Goal: Navigation & Orientation: Understand site structure

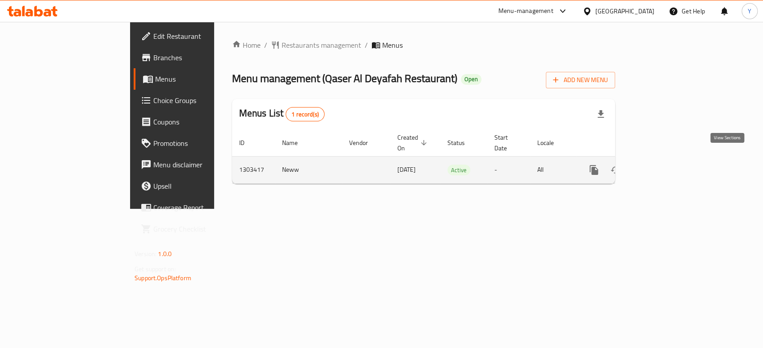
click at [662, 166] on icon "enhanced table" at bounding box center [658, 170] width 8 height 8
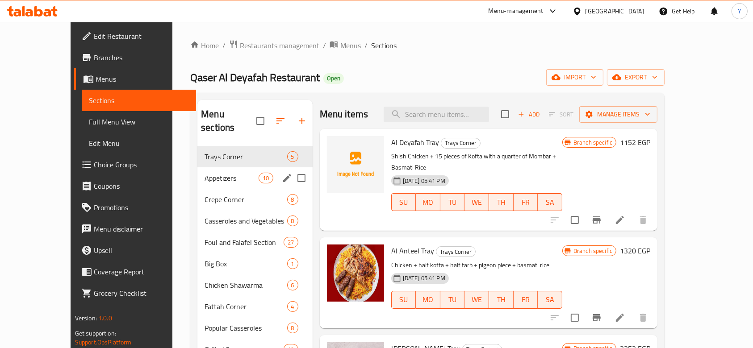
click at [197, 172] on div "Appetizers 10" at bounding box center [254, 178] width 115 height 21
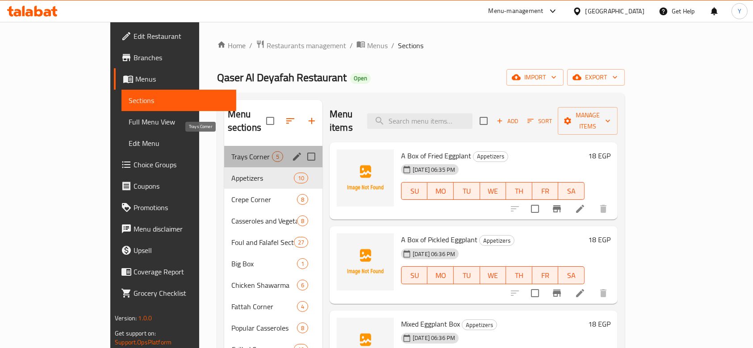
click at [231, 151] on span "Trays Corner" at bounding box center [251, 156] width 41 height 11
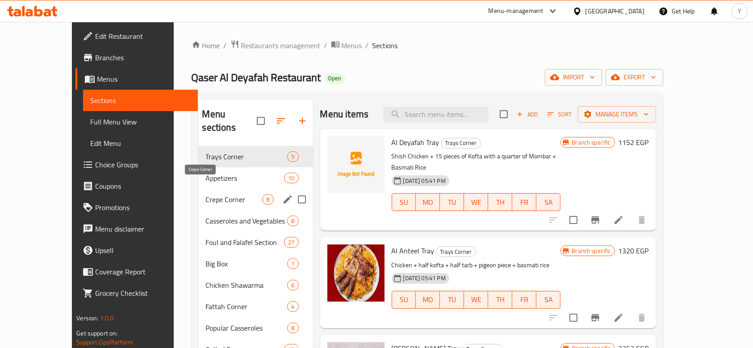
click at [206, 194] on span "Crepe Corner" at bounding box center [234, 199] width 57 height 11
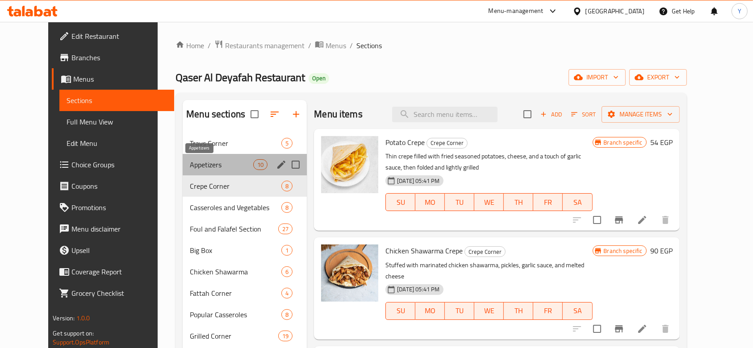
click at [215, 160] on span "Appetizers" at bounding box center [221, 165] width 63 height 11
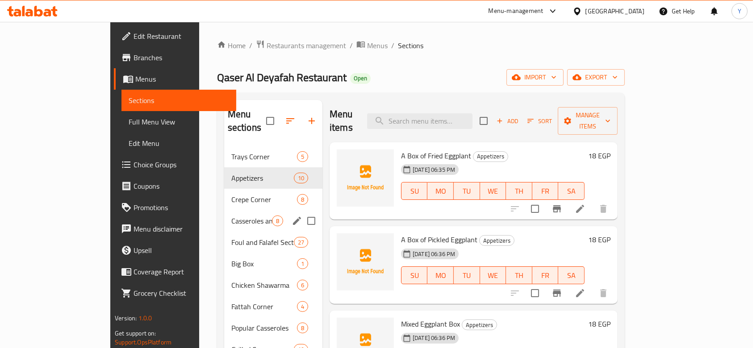
click at [224, 217] on div "Casseroles and Vegetables 8" at bounding box center [273, 220] width 98 height 21
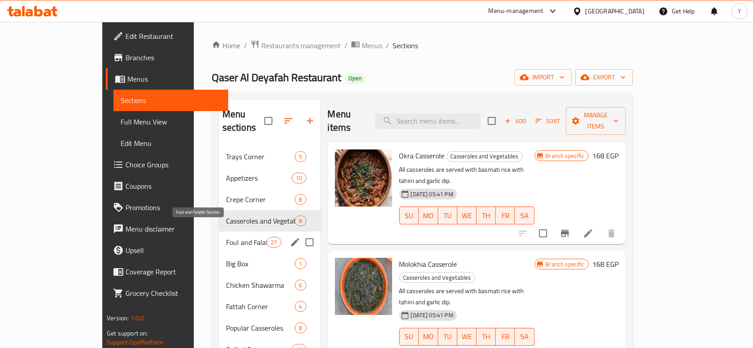
click at [226, 237] on span "Foul and Falafel Section" at bounding box center [246, 242] width 41 height 11
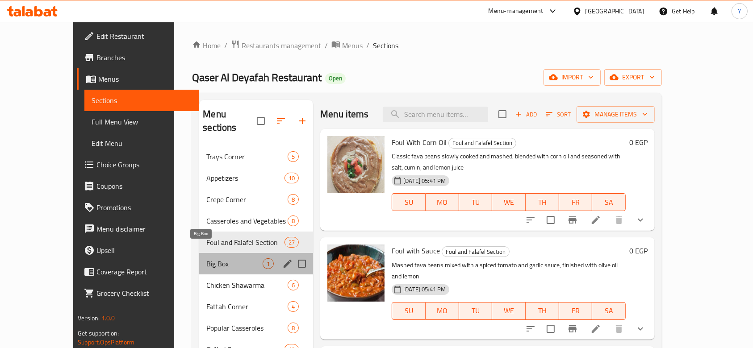
click at [220, 259] on span "Big Box" at bounding box center [234, 264] width 56 height 11
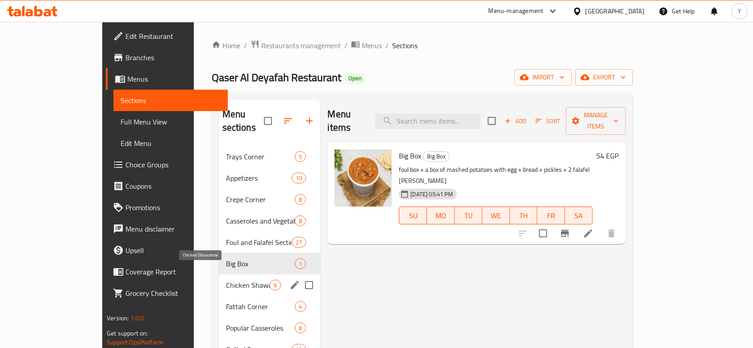
click at [226, 280] on span "Chicken Shawarma" at bounding box center [248, 285] width 44 height 11
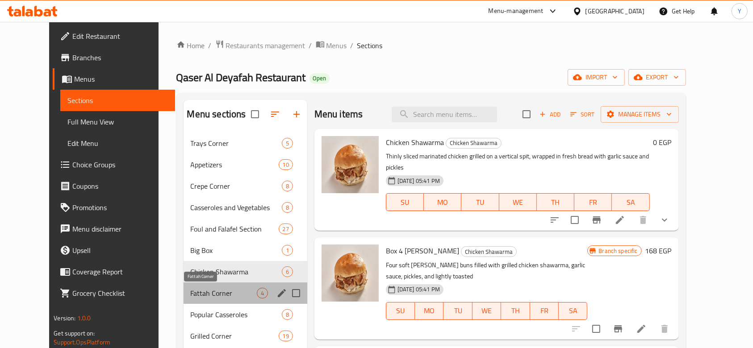
click at [215, 292] on span "Fattah Corner" at bounding box center [224, 293] width 66 height 11
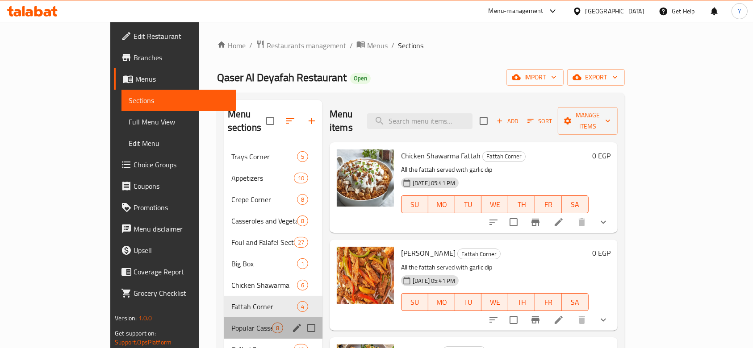
click at [224, 322] on div "Popular Casseroles 8" at bounding box center [273, 328] width 98 height 21
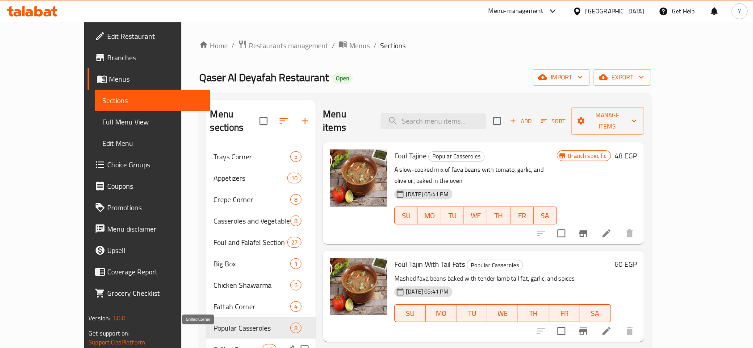
click at [214, 344] on span "Grilled Corner" at bounding box center [238, 349] width 49 height 11
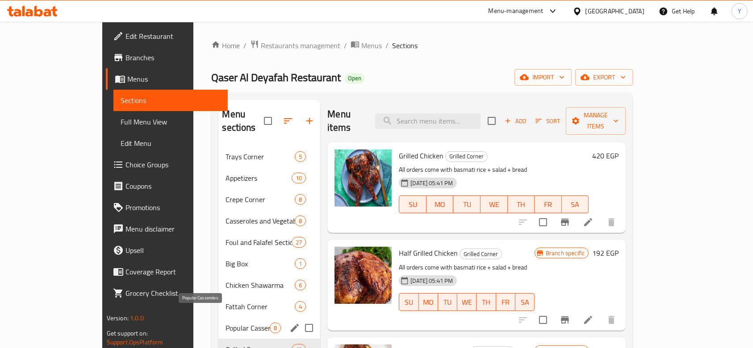
click at [226, 323] on span "Popular Casseroles" at bounding box center [248, 328] width 44 height 11
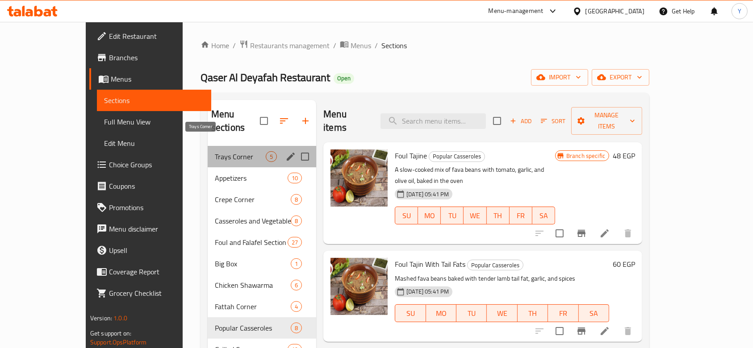
click at [218, 151] on span "Trays Corner" at bounding box center [240, 156] width 51 height 11
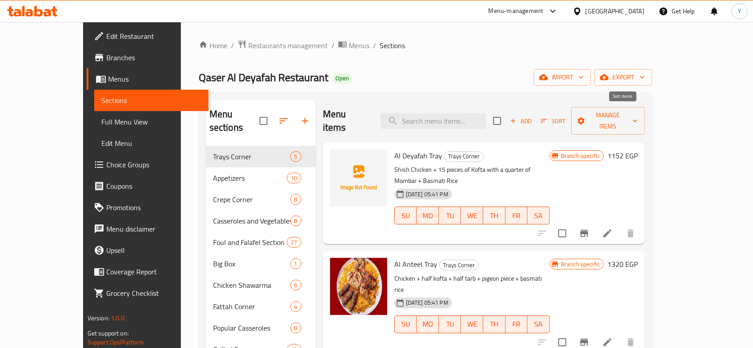
click at [566, 116] on span "Sort" at bounding box center [553, 121] width 25 height 10
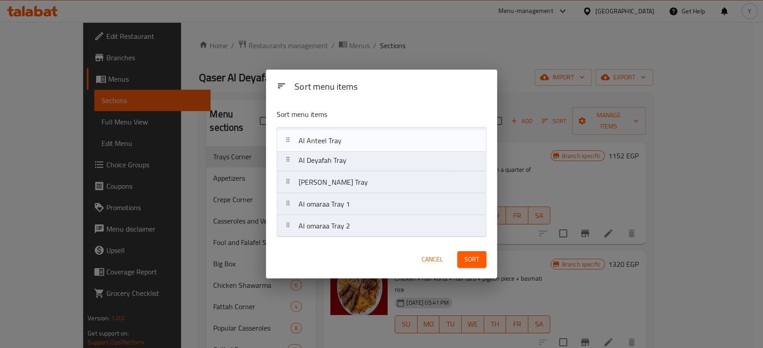
drag, startPoint x: 348, startPoint y: 160, endPoint x: 348, endPoint y: 138, distance: 21.9
click at [348, 138] on nav "Al Deyafah Tray Al Anteel Tray [PERSON_NAME] Tray Al omaraa Tray 1 Al omaraa Tr…" at bounding box center [382, 182] width 210 height 110
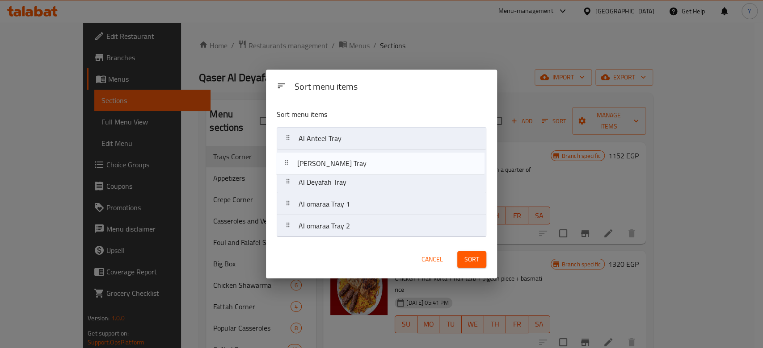
drag, startPoint x: 345, startPoint y: 183, endPoint x: 343, endPoint y: 162, distance: 21.6
click at [343, 162] on nav "Al Anteel Tray Al Deyafah Tray [PERSON_NAME] Tray Al omaraa Tray 1 Al omaraa Tr…" at bounding box center [382, 182] width 210 height 110
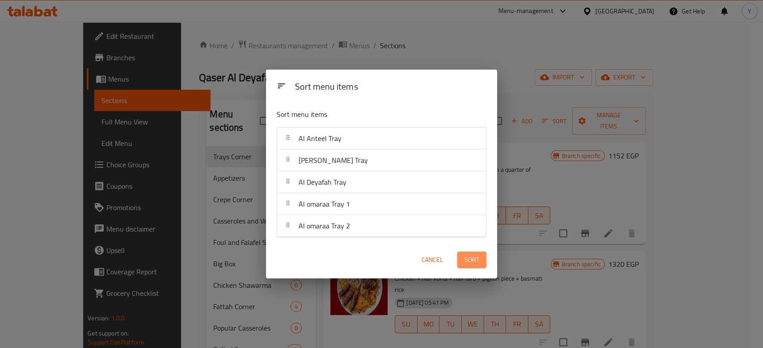
click at [471, 258] on span "Sort" at bounding box center [471, 260] width 15 height 11
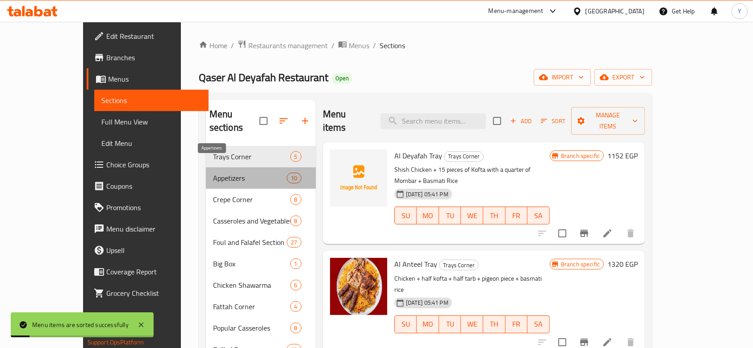
click at [213, 173] on span "Appetizers" at bounding box center [250, 178] width 74 height 11
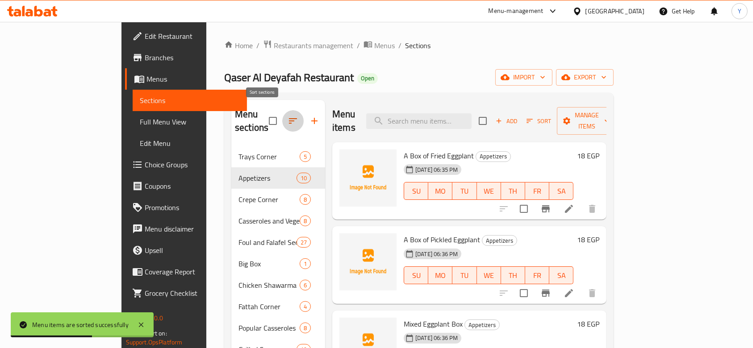
click at [288, 116] on icon "button" at bounding box center [293, 121] width 11 height 11
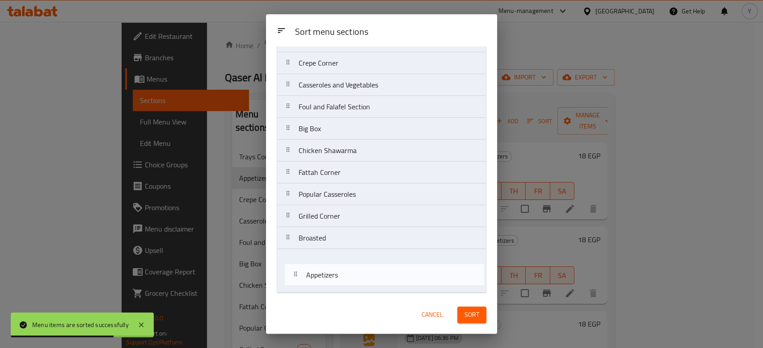
scroll to position [42, 0]
drag, startPoint x: 346, startPoint y: 109, endPoint x: 345, endPoint y: 291, distance: 181.8
click at [345, 291] on nav "Trays Corner Appetizers Crepe Corner Casseroles and Vegetables Foul and Falafel…" at bounding box center [382, 162] width 210 height 264
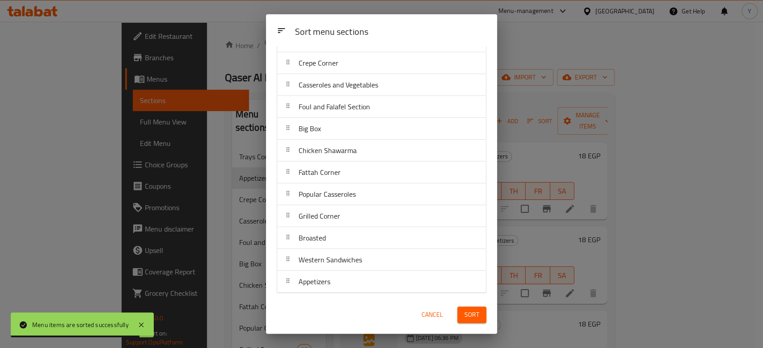
click at [474, 315] on span "Sort" at bounding box center [471, 315] width 15 height 11
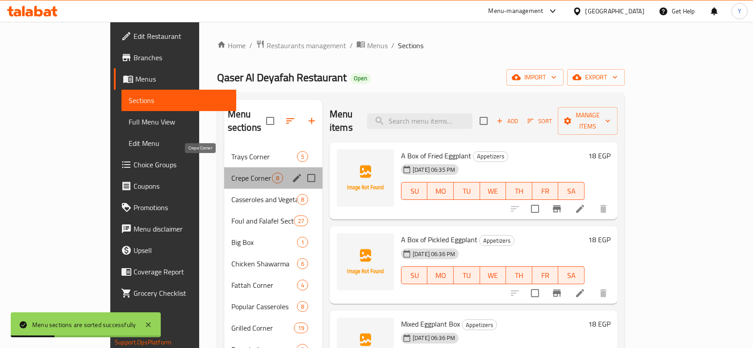
click at [231, 173] on span "Crepe Corner" at bounding box center [251, 178] width 41 height 11
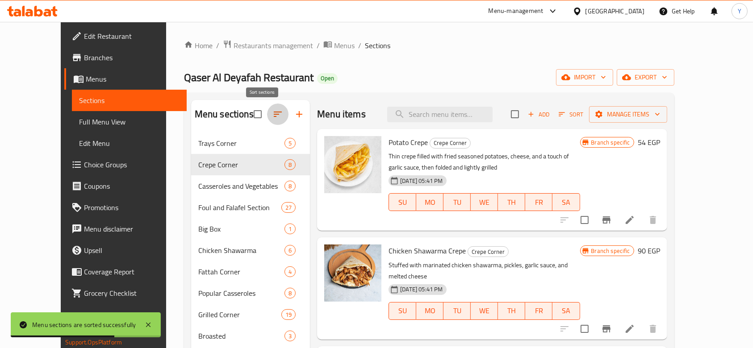
click at [274, 113] on icon "button" at bounding box center [278, 114] width 8 height 5
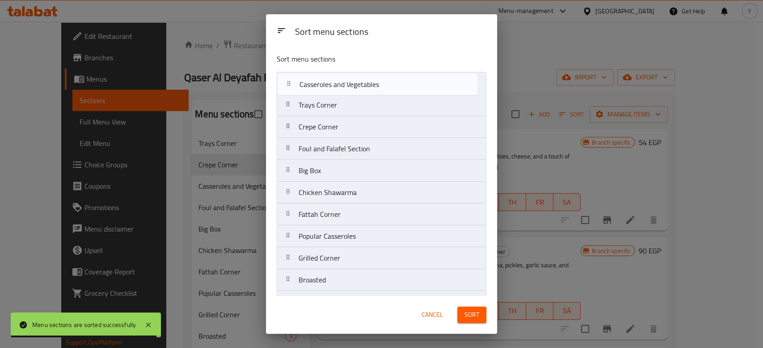
drag, startPoint x: 361, startPoint y: 130, endPoint x: 362, endPoint y: 86, distance: 44.2
click at [362, 86] on nav "Trays Corner Crepe Corner Casseroles and Vegetables Foul and Falafel Section Bi…" at bounding box center [382, 204] width 210 height 264
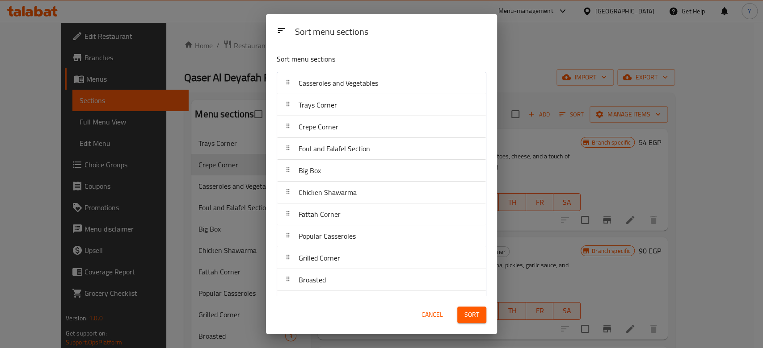
click at [469, 315] on span "Sort" at bounding box center [471, 315] width 15 height 11
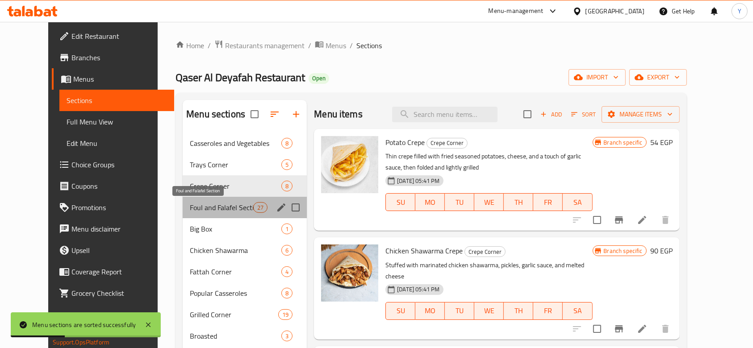
click at [203, 208] on span "Foul and Falafel Section" at bounding box center [221, 207] width 63 height 11
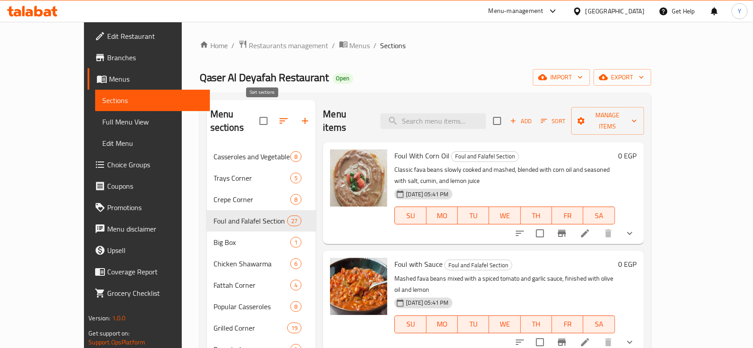
click at [278, 116] on icon "button" at bounding box center [283, 121] width 11 height 11
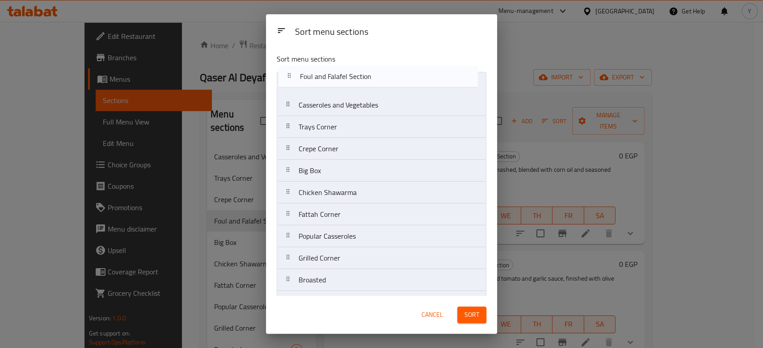
drag, startPoint x: 359, startPoint y: 155, endPoint x: 360, endPoint y: 81, distance: 73.7
click at [360, 81] on nav "Casseroles and Vegetables Trays Corner Crepe Corner Foul and Falafel Section Bi…" at bounding box center [382, 204] width 210 height 264
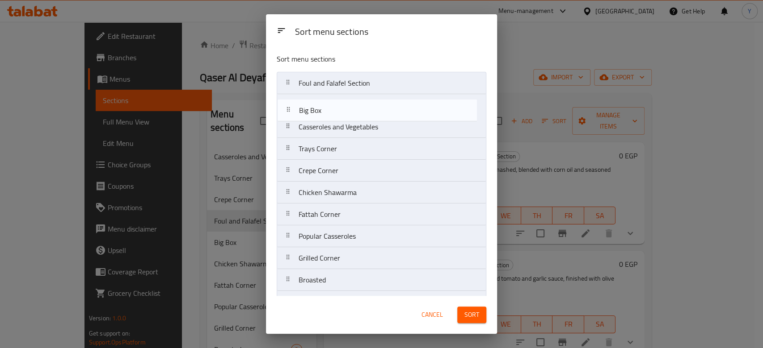
drag, startPoint x: 357, startPoint y: 174, endPoint x: 357, endPoint y: 111, distance: 63.0
click at [357, 111] on nav "Foul and Falafel Section Casseroles and Vegetables Trays Corner Crepe Corner Bi…" at bounding box center [382, 204] width 210 height 264
click at [358, 114] on nav "Foul and Falafel Section Big Box Casseroles and Vegetables Trays Corner Crepe C…" at bounding box center [382, 204] width 210 height 264
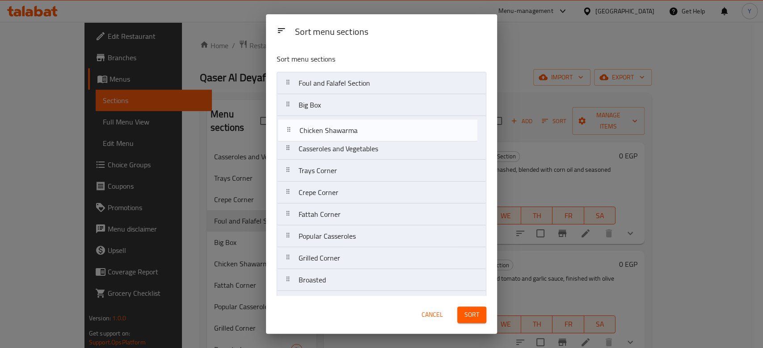
drag, startPoint x: 359, startPoint y: 194, endPoint x: 360, endPoint y: 130, distance: 64.3
click at [360, 130] on nav "Foul and Falafel Section Big Box Casseroles and Vegetables Trays Corner Crepe C…" at bounding box center [382, 204] width 210 height 264
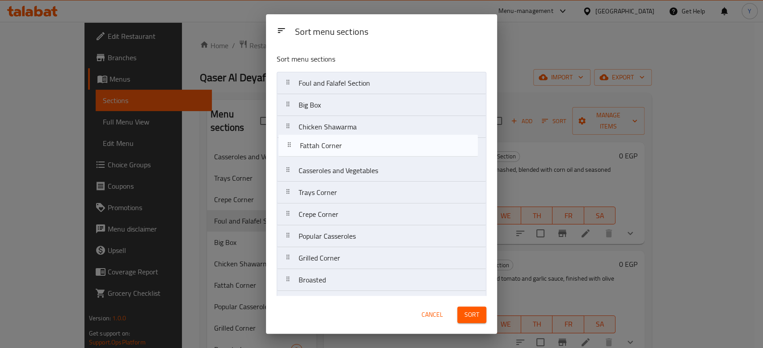
drag, startPoint x: 355, startPoint y: 214, endPoint x: 357, endPoint y: 145, distance: 68.8
click at [357, 145] on nav "Foul and Falafel Section Big Box Chicken Shawarma Casseroles and Vegetables Tra…" at bounding box center [382, 204] width 210 height 264
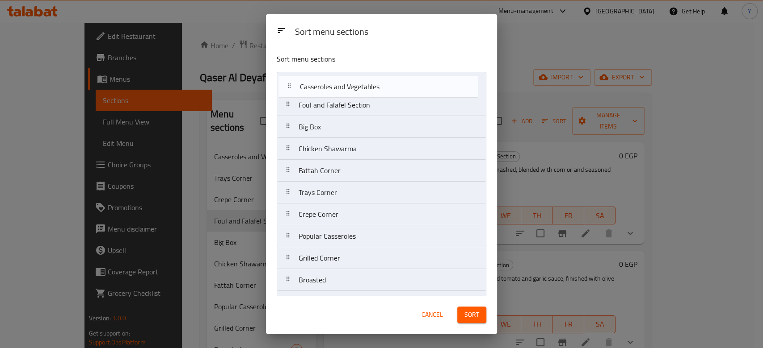
drag, startPoint x: 338, startPoint y: 170, endPoint x: 340, endPoint y: 79, distance: 90.7
click at [340, 79] on nav "Foul and Falafel Section Big Box Chicken Shawarma Fattah Corner Casseroles and …" at bounding box center [382, 204] width 210 height 264
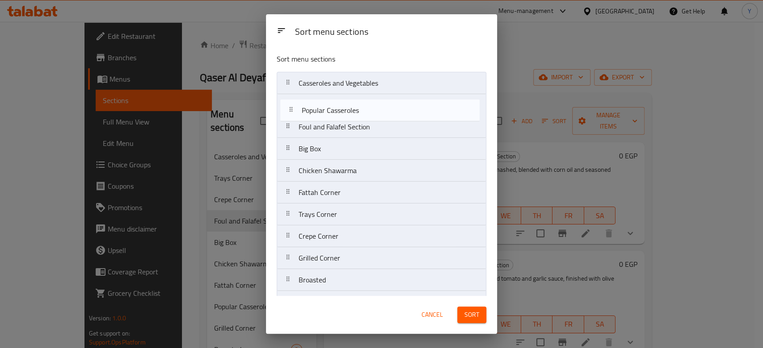
drag, startPoint x: 354, startPoint y: 236, endPoint x: 355, endPoint y: 99, distance: 137.2
click at [355, 99] on nav "Casseroles and Vegetables Foul and Falafel Section Big Box Chicken Shawarma Fat…" at bounding box center [382, 204] width 210 height 264
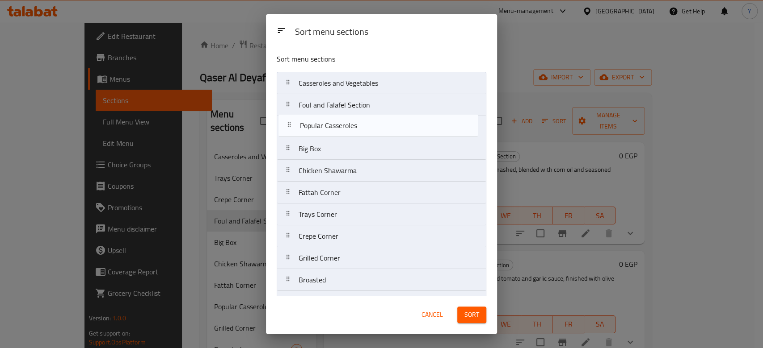
drag, startPoint x: 355, startPoint y: 99, endPoint x: 357, endPoint y: 122, distance: 23.3
click at [357, 122] on nav "Casseroles and Vegetables Popular Casseroles Foul and Falafel Section Big Box C…" at bounding box center [382, 204] width 210 height 264
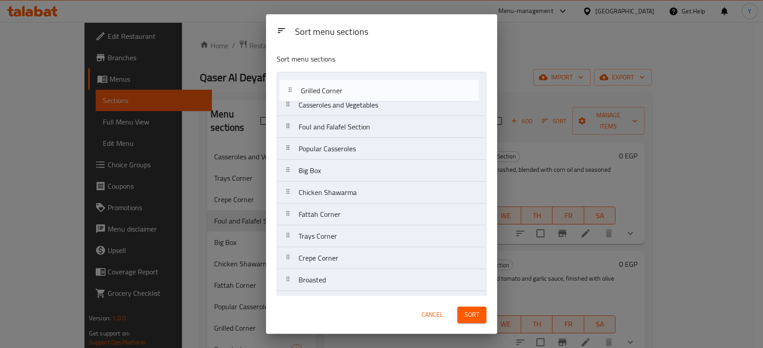
drag, startPoint x: 346, startPoint y: 252, endPoint x: 348, endPoint y: 80, distance: 171.6
click at [348, 80] on nav "Casseroles and Vegetables Foul and Falafel Section Popular Casseroles Big Box C…" at bounding box center [382, 204] width 210 height 264
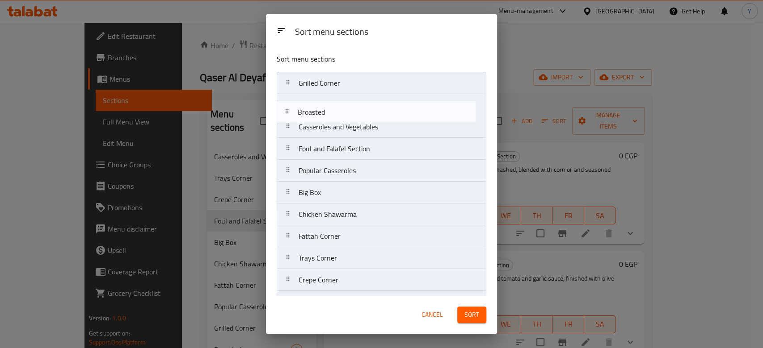
drag, startPoint x: 336, startPoint y: 278, endPoint x: 335, endPoint y: 109, distance: 169.3
click at [335, 109] on nav "Grilled Corner Casseroles and Vegetables Foul and Falafel Section Popular Casse…" at bounding box center [382, 204] width 210 height 264
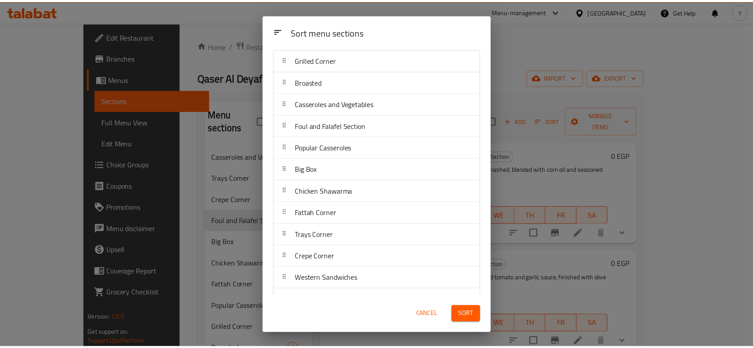
scroll to position [42, 0]
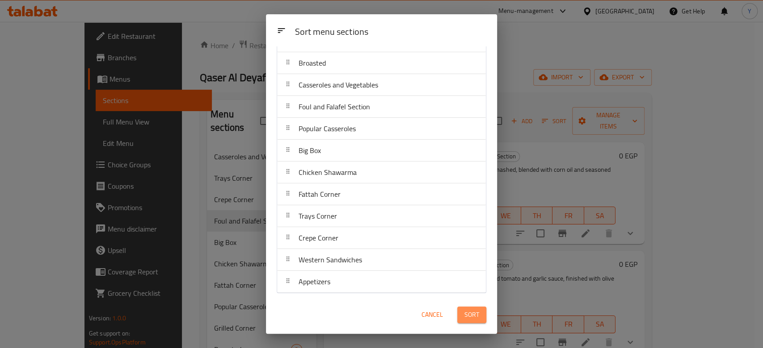
click at [466, 317] on span "Sort" at bounding box center [471, 315] width 15 height 11
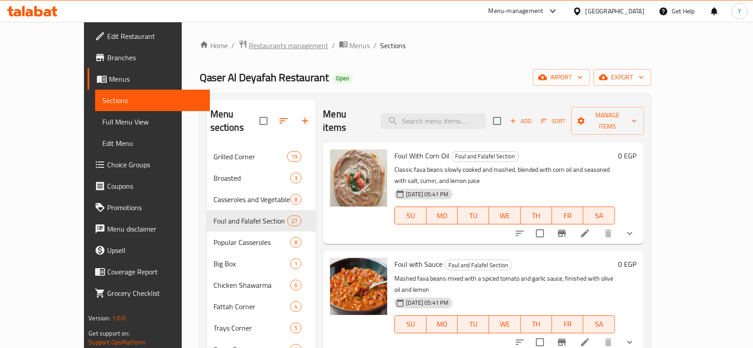
click at [249, 41] on span "Restaurants management" at bounding box center [289, 45] width 80 height 11
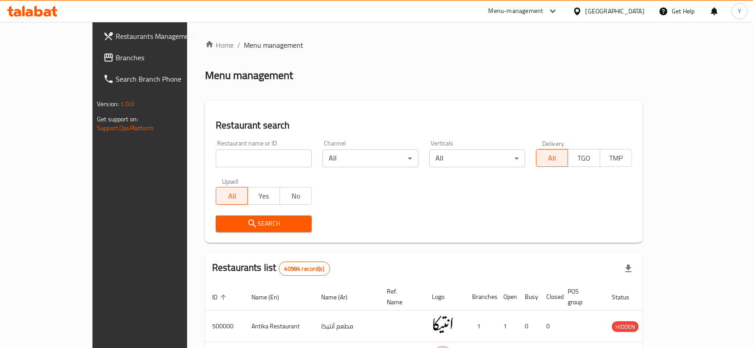
click at [116, 58] on span "Branches" at bounding box center [164, 57] width 96 height 11
